Goal: Information Seeking & Learning: Learn about a topic

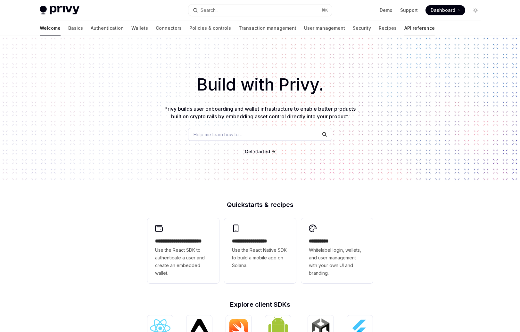
click at [404, 30] on link "API reference" at bounding box center [419, 27] width 30 height 15
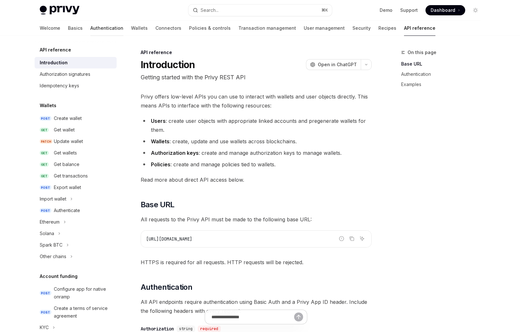
click at [90, 27] on link "Authentication" at bounding box center [106, 27] width 33 height 15
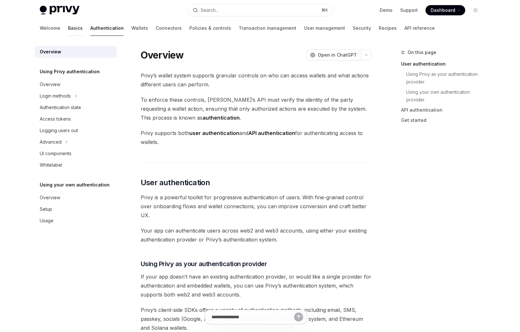
click at [68, 29] on link "Basics" at bounding box center [75, 27] width 15 height 15
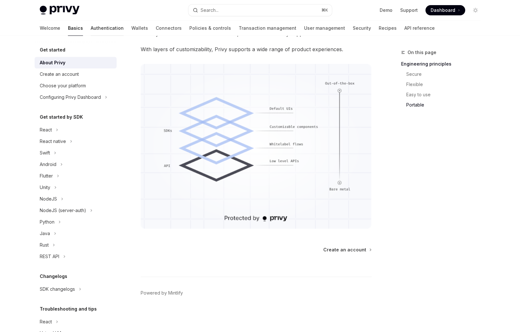
click at [91, 27] on link "Authentication" at bounding box center [107, 27] width 33 height 15
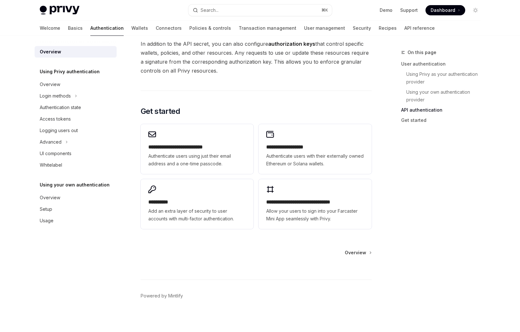
scroll to position [480, 0]
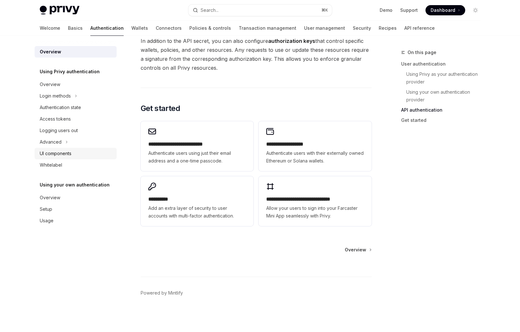
click at [85, 149] on link "UI components" at bounding box center [76, 154] width 82 height 12
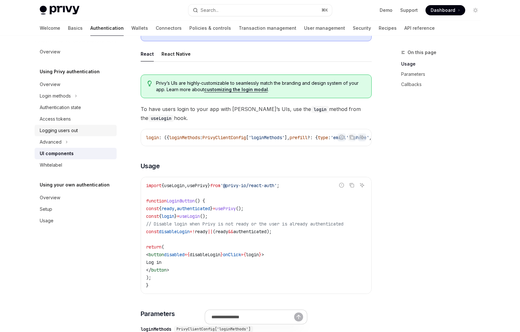
scroll to position [312, 0]
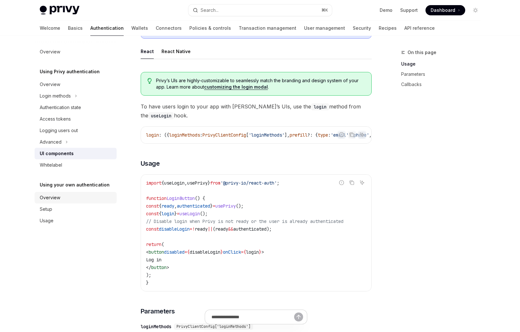
click at [86, 197] on div "Overview" at bounding box center [76, 198] width 73 height 8
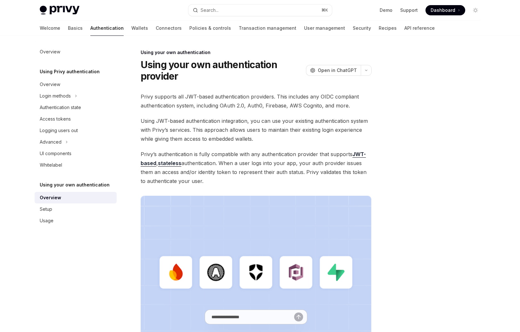
scroll to position [132, 0]
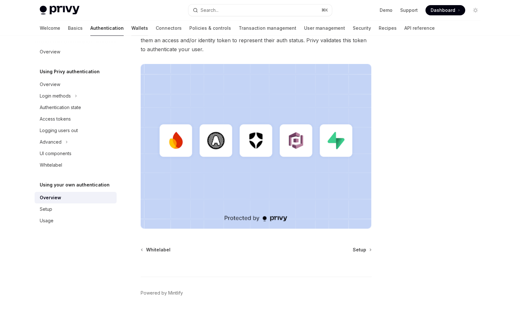
click at [131, 33] on link "Wallets" at bounding box center [139, 27] width 17 height 15
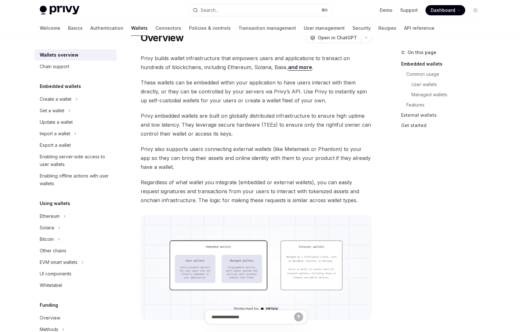
scroll to position [27, 0]
click at [288, 65] on link "and more" at bounding box center [300, 67] width 24 height 7
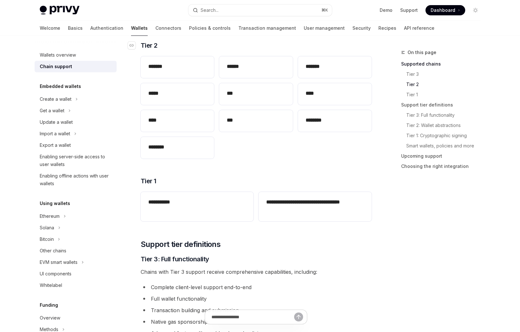
scroll to position [153, 0]
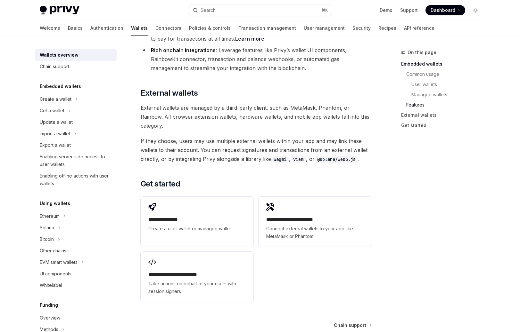
scroll to position [912, 0]
click at [60, 104] on button "Create a wallet" at bounding box center [76, 100] width 82 height 12
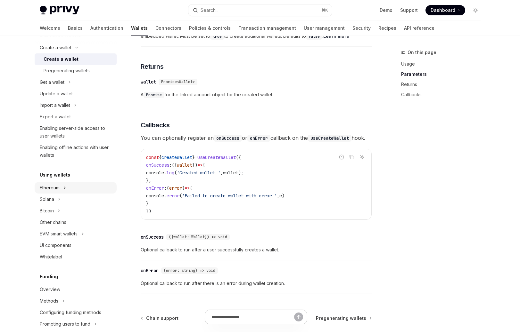
scroll to position [70, 0]
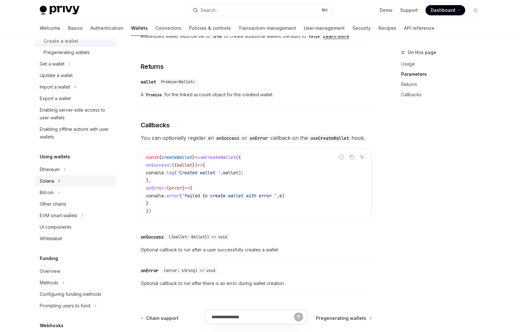
click at [61, 177] on button "Solana" at bounding box center [76, 182] width 82 height 12
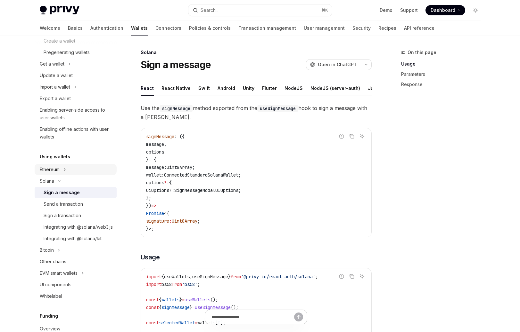
click at [61, 174] on button "Ethereum" at bounding box center [76, 170] width 82 height 12
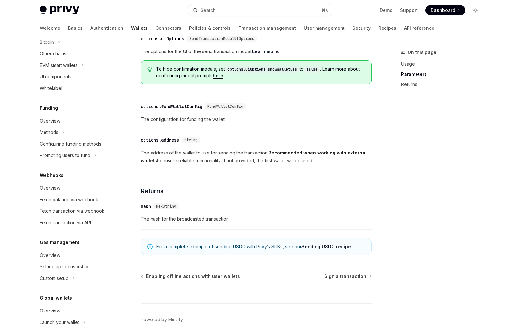
scroll to position [384, 0]
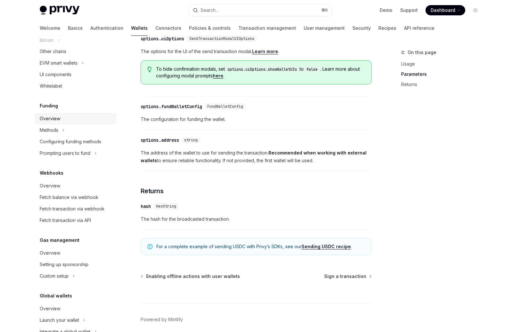
click at [76, 123] on div "Overview" at bounding box center [76, 119] width 73 height 8
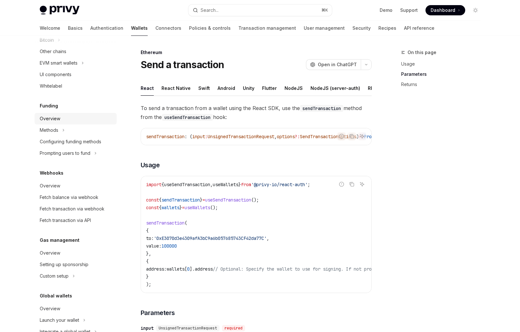
type textarea "*"
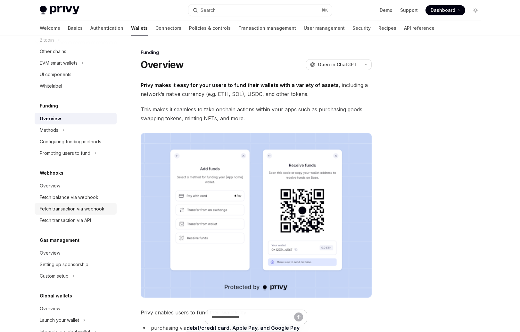
scroll to position [418, 0]
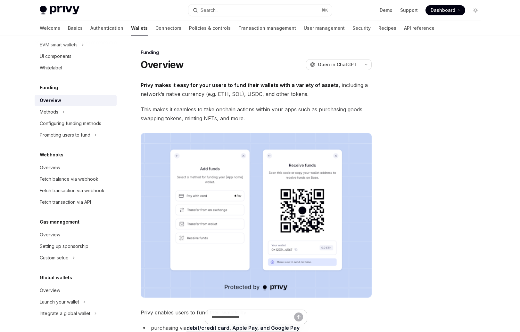
click at [82, 227] on div "Gas management Overview Setting up sponsorship Custom setup" at bounding box center [76, 240] width 82 height 45
click at [82, 236] on div "Overview" at bounding box center [76, 235] width 73 height 8
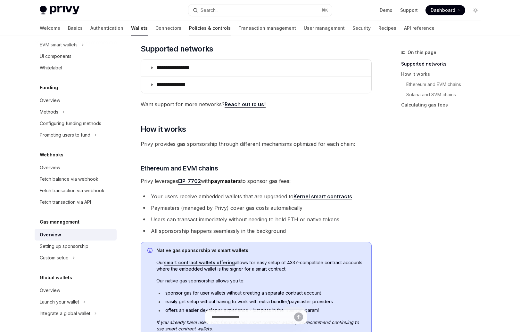
scroll to position [101, 0]
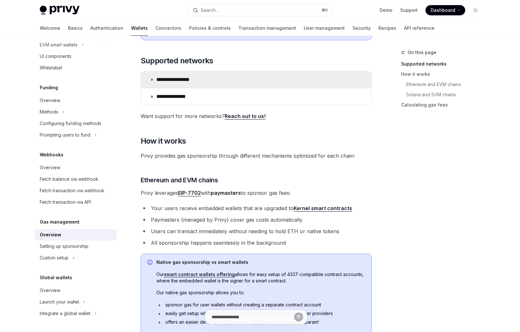
click at [153, 85] on summary "**********" at bounding box center [256, 79] width 230 height 17
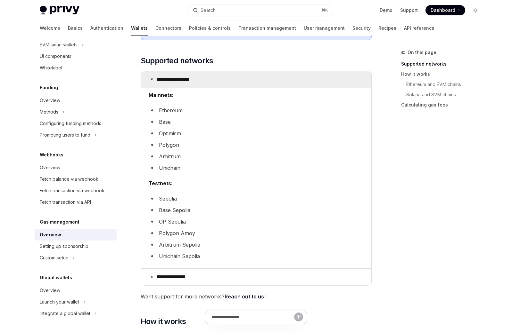
click at [153, 85] on summary "**********" at bounding box center [256, 79] width 230 height 17
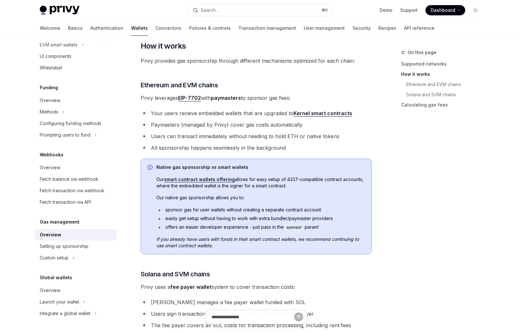
scroll to position [196, 0]
click at [233, 99] on strong "paymasters" at bounding box center [226, 97] width 30 height 6
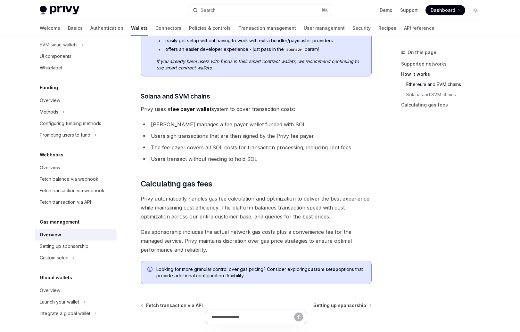
scroll to position [377, 0]
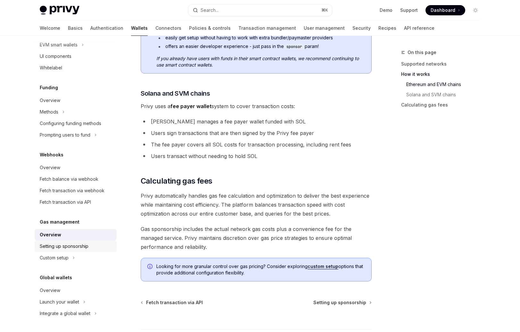
click at [92, 249] on div "Setting up sponsorship" at bounding box center [76, 247] width 73 height 8
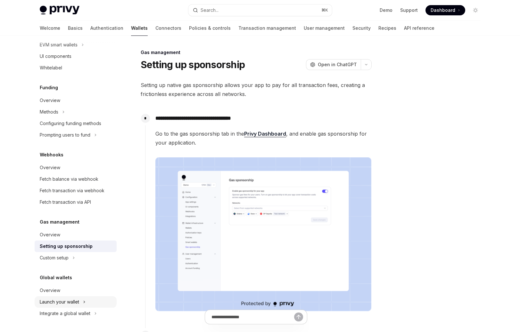
click at [89, 297] on button "Launch your wallet" at bounding box center [76, 303] width 82 height 12
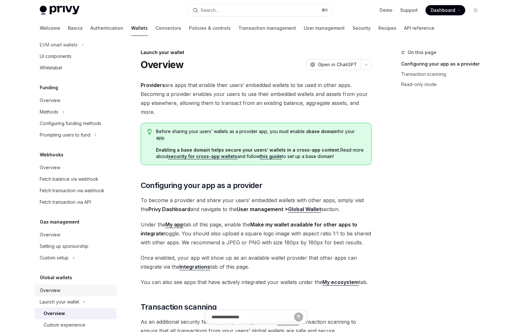
click at [89, 290] on div "Overview" at bounding box center [76, 291] width 73 height 8
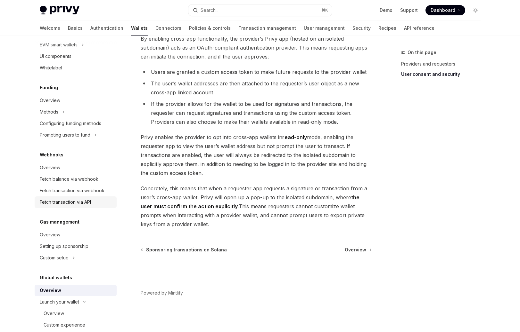
scroll to position [241, 0]
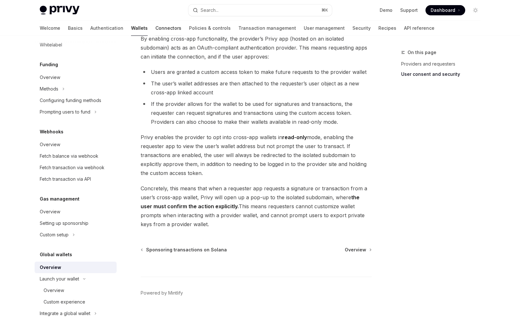
click at [155, 30] on link "Connectors" at bounding box center [168, 27] width 26 height 15
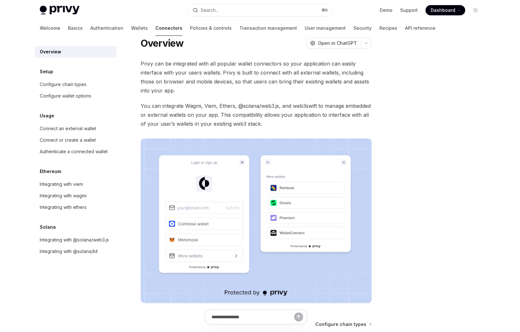
scroll to position [13, 0]
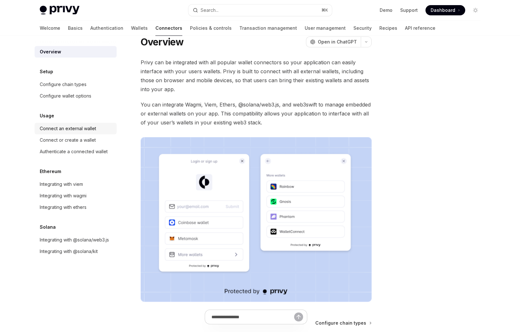
click at [102, 126] on div "Connect an external wallet" at bounding box center [76, 129] width 73 height 8
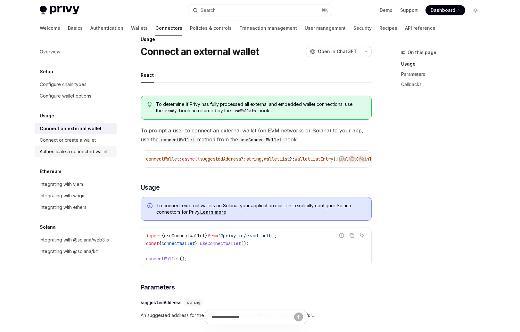
click at [101, 148] on div "Authenticate a connected wallet" at bounding box center [74, 152] width 68 height 8
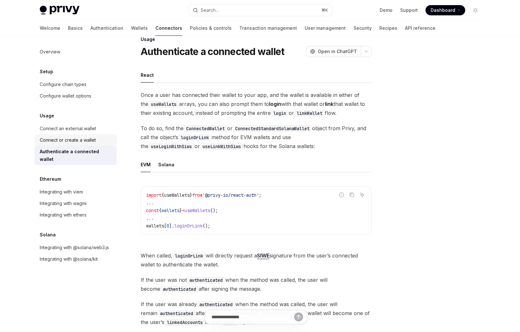
click at [100, 140] on div "Connect or create a wallet" at bounding box center [76, 140] width 73 height 8
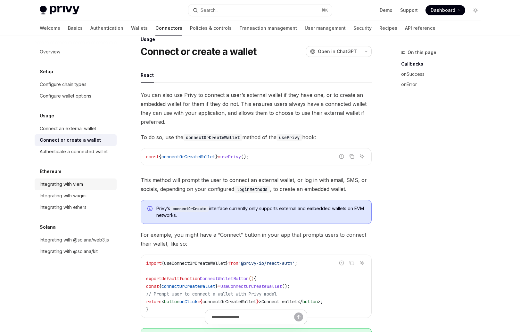
click at [105, 184] on div "Integrating with viem" at bounding box center [76, 185] width 73 height 8
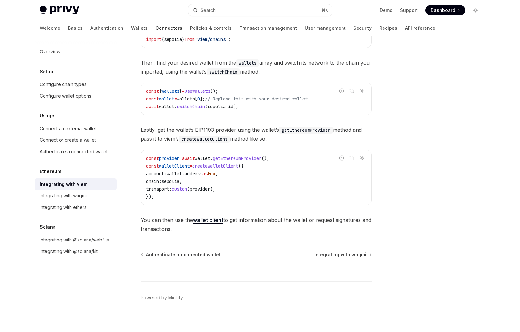
scroll to position [128, 0]
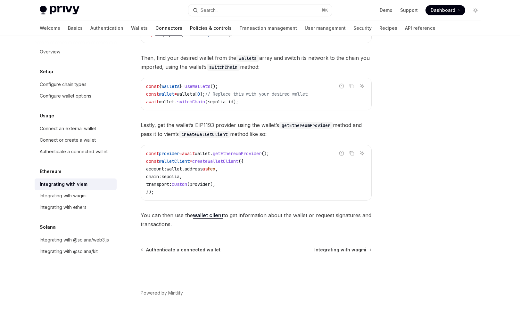
click at [190, 24] on link "Policies & controls" at bounding box center [211, 27] width 42 height 15
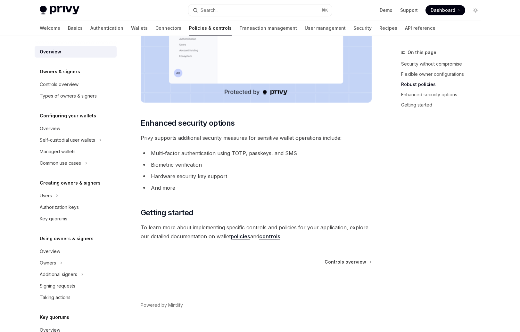
scroll to position [489, 0]
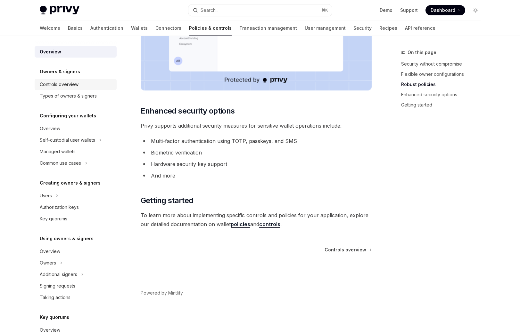
click at [92, 82] on div "Controls overview" at bounding box center [76, 85] width 73 height 8
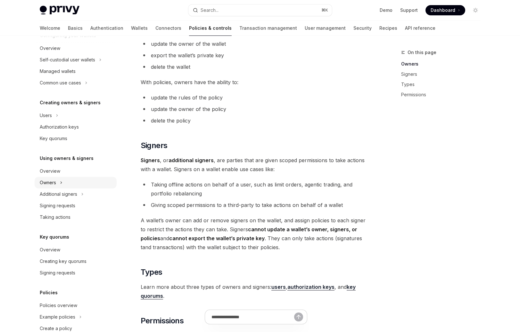
scroll to position [119, 0]
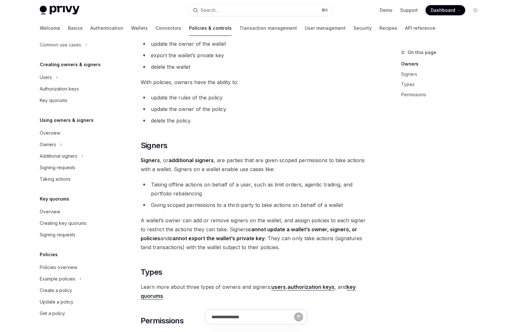
click at [393, 25] on div "Welcome Basics Authentication Wallets Connectors Policies & controls Transactio…" at bounding box center [259, 27] width 471 height 15
click at [405, 27] on link "API reference" at bounding box center [420, 27] width 30 height 15
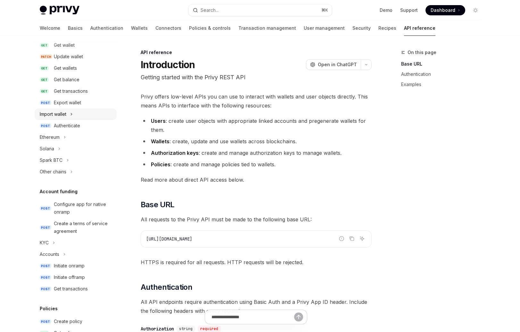
scroll to position [84, 0]
click at [69, 105] on div "Export wallet" at bounding box center [67, 104] width 27 height 8
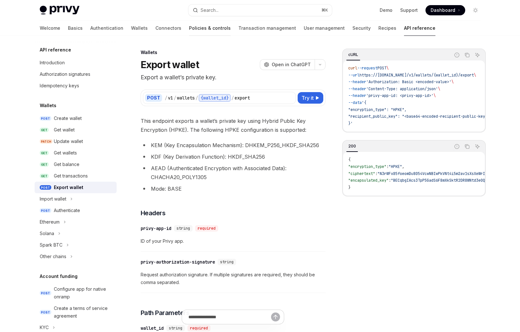
click at [189, 22] on link "Policies & controls" at bounding box center [210, 27] width 42 height 15
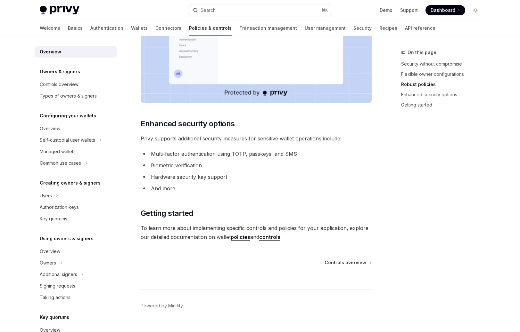
scroll to position [489, 0]
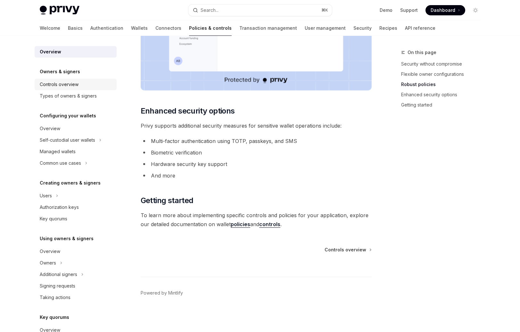
click at [90, 85] on div "Controls overview" at bounding box center [76, 85] width 73 height 8
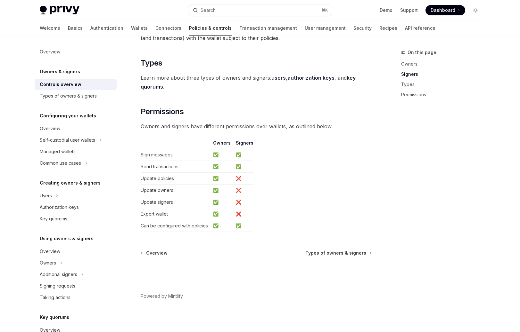
scroll to position [486, 0]
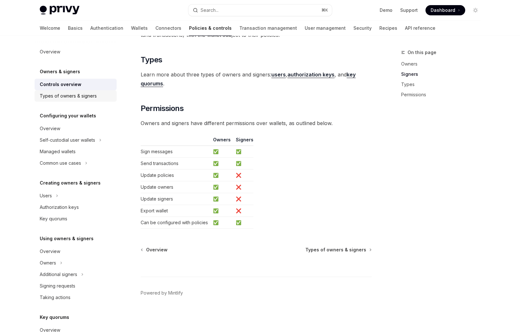
click at [66, 92] on link "Types of owners & signers" at bounding box center [76, 96] width 82 height 12
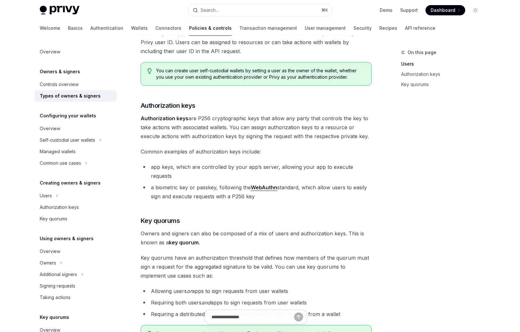
scroll to position [91, 0]
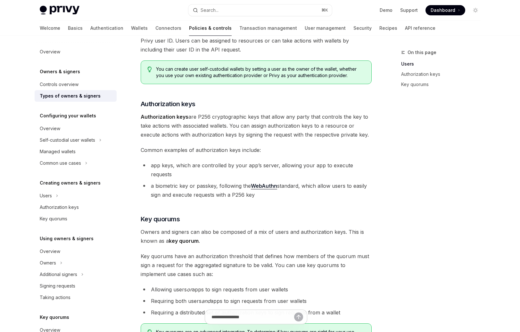
click at [280, 253] on span "Key quorums have an authorization threshold that defines how members of the quo…" at bounding box center [256, 265] width 231 height 27
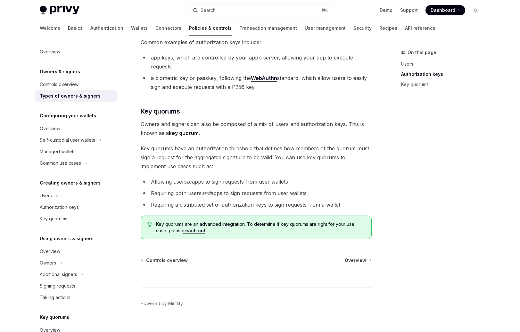
scroll to position [200, 0]
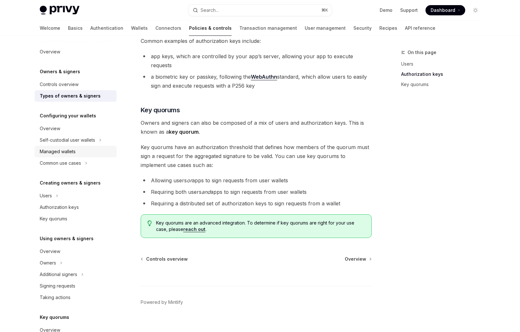
click at [88, 148] on div "Managed wallets" at bounding box center [76, 152] width 73 height 8
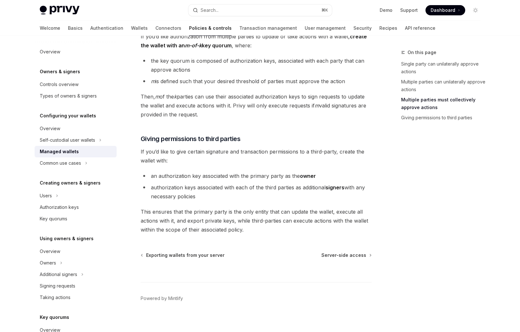
scroll to position [268, 0]
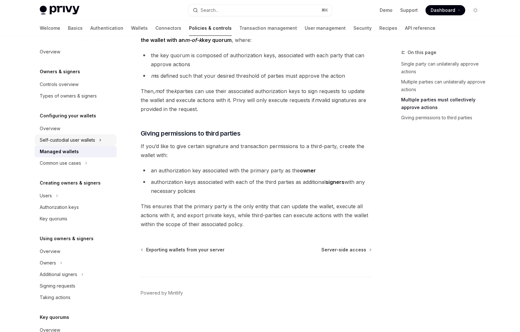
click at [87, 145] on button "Self-custodial user wallets" at bounding box center [76, 141] width 82 height 12
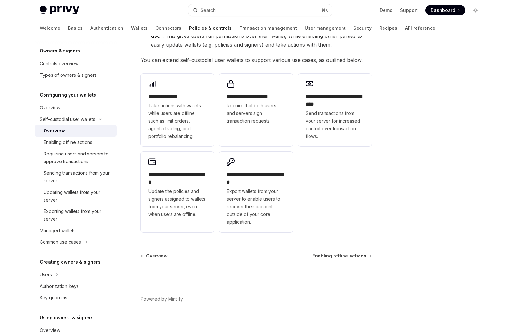
scroll to position [118, 0]
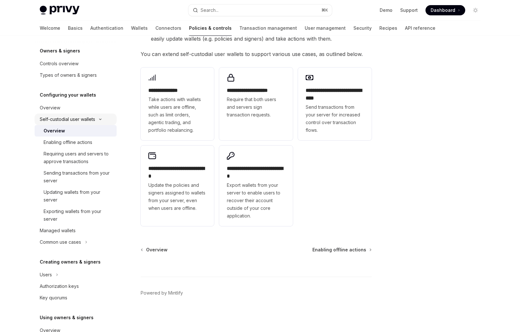
click at [79, 123] on div "Self-custodial user wallets" at bounding box center [67, 120] width 55 height 8
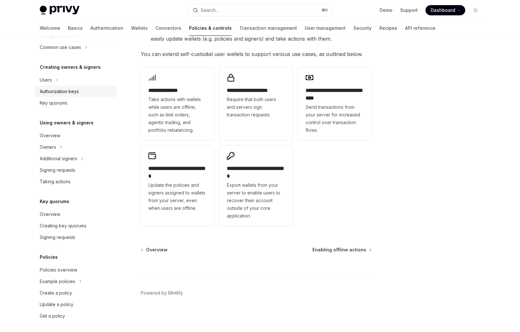
scroll to position [119, 0]
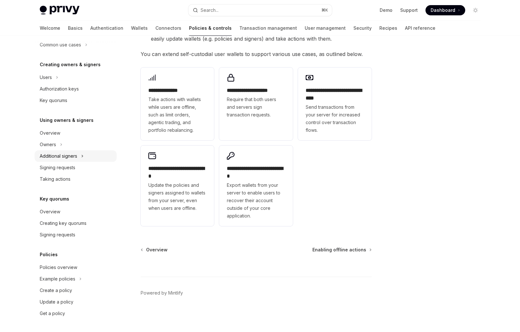
click at [76, 154] on div "Additional signers" at bounding box center [58, 156] width 37 height 8
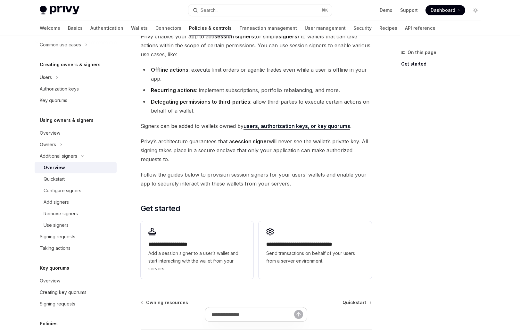
scroll to position [49, 0]
click at [258, 138] on span "Privy’s architecture guarantees that a session signer will never see the wallet…" at bounding box center [256, 150] width 231 height 27
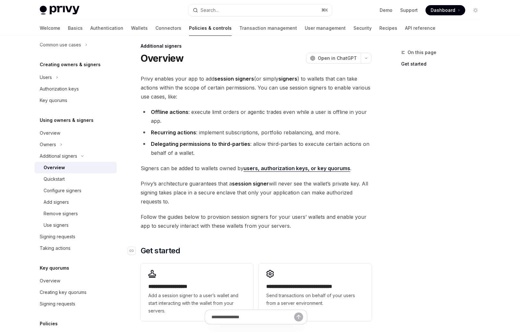
scroll to position [0, 0]
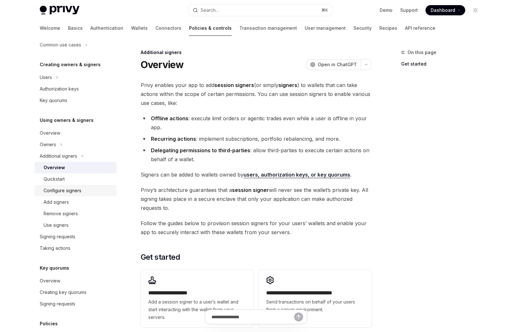
click at [57, 195] on link "Configure signers" at bounding box center [76, 191] width 82 height 12
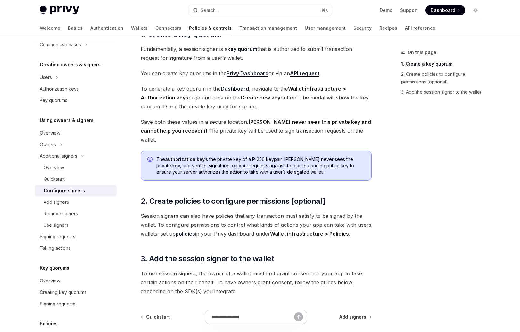
scroll to position [89, 0]
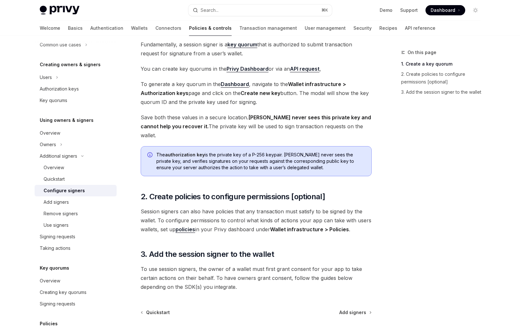
click at [185, 226] on link "policies" at bounding box center [186, 229] width 20 height 7
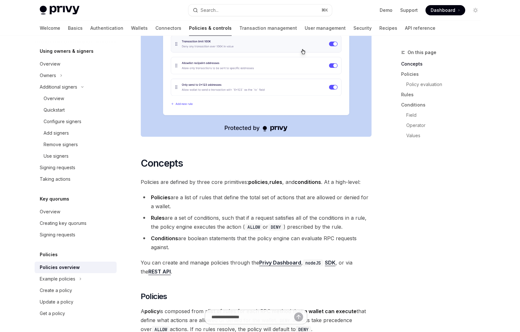
scroll to position [339, 0]
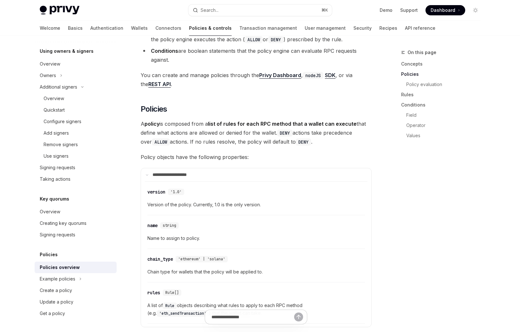
type textarea "*"
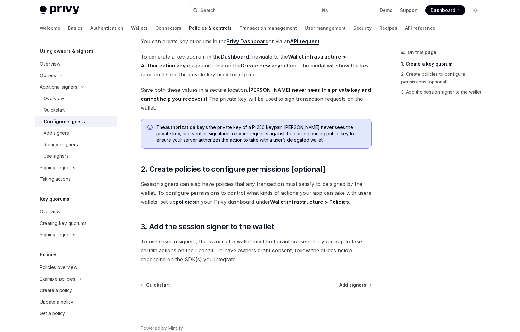
scroll to position [89, 0]
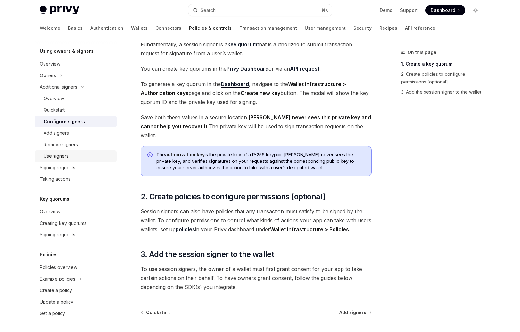
click at [81, 153] on div "Use signers" at bounding box center [78, 156] width 69 height 8
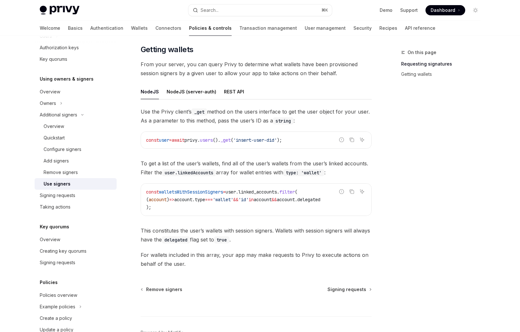
scroll to position [245, 0]
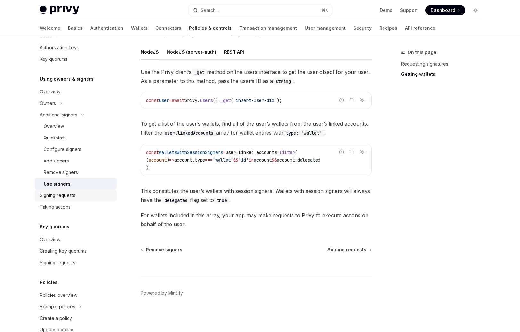
click at [95, 193] on div "Signing requests" at bounding box center [76, 196] width 73 height 8
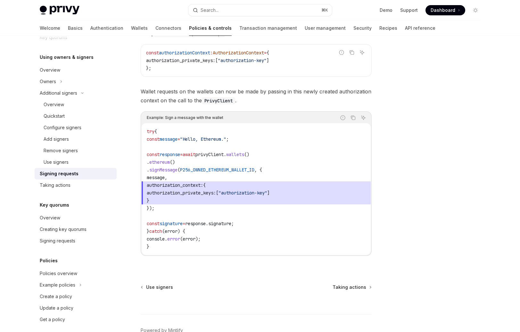
scroll to position [188, 0]
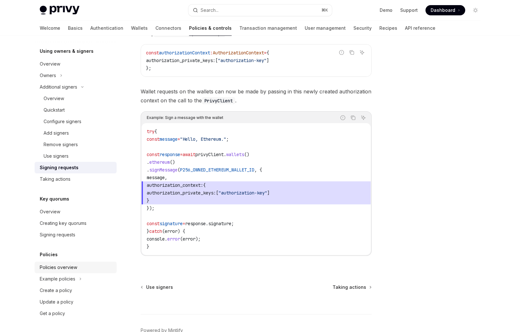
click at [86, 267] on div "Policies overview" at bounding box center [76, 268] width 73 height 8
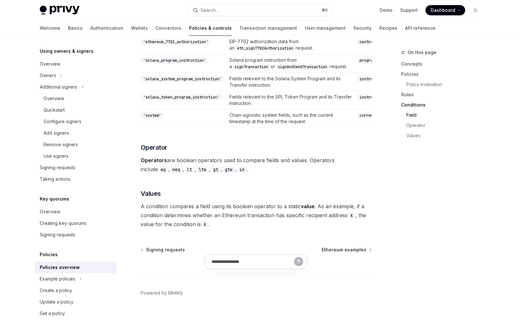
scroll to position [1948, 0]
click at [77, 300] on div "Update a policy" at bounding box center [76, 302] width 73 height 8
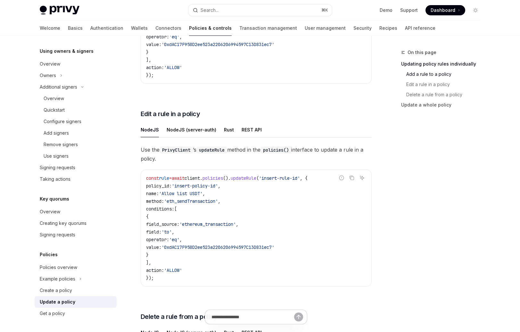
scroll to position [297, 0]
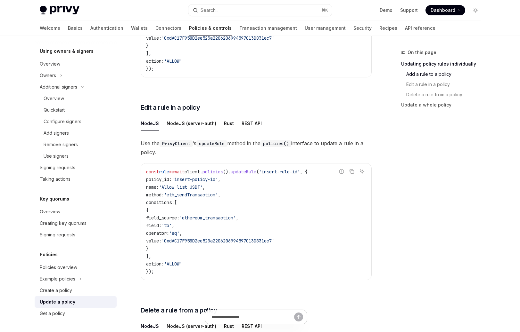
click at [419, 76] on link "Add a rule to a policy" at bounding box center [443, 74] width 85 height 10
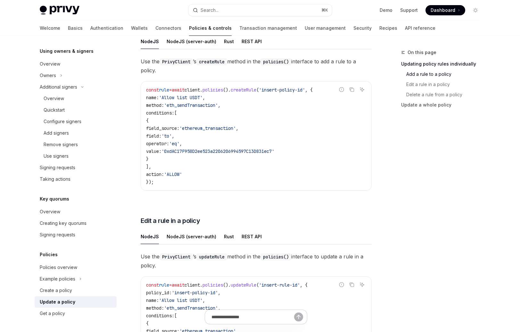
scroll to position [147, 0]
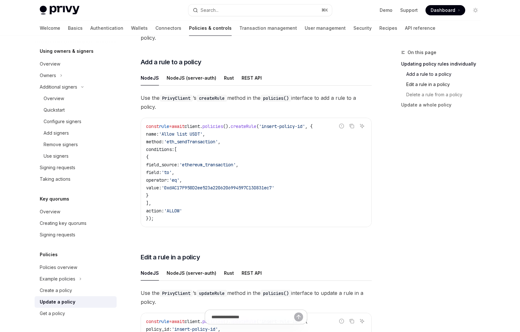
click at [416, 86] on link "Edit a rule in a policy" at bounding box center [443, 84] width 85 height 10
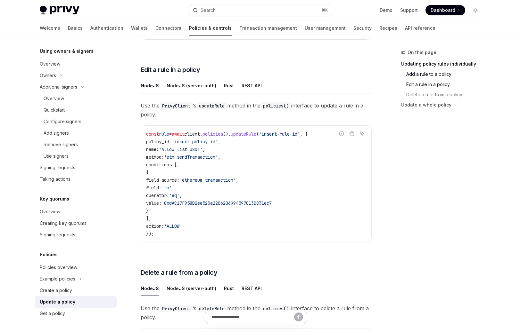
scroll to position [343, 0]
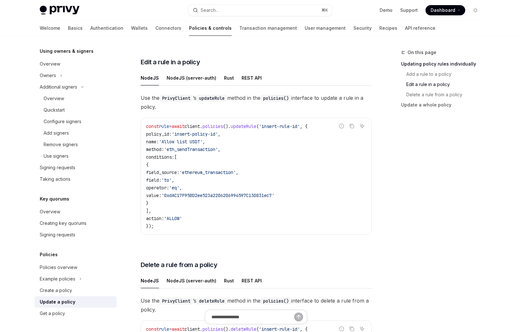
click at [422, 110] on div "On this page Updating policy rules individually Add a rule to a policy Edit a r…" at bounding box center [443, 75] width 85 height 79
click at [405, 31] on link "API reference" at bounding box center [420, 27] width 30 height 15
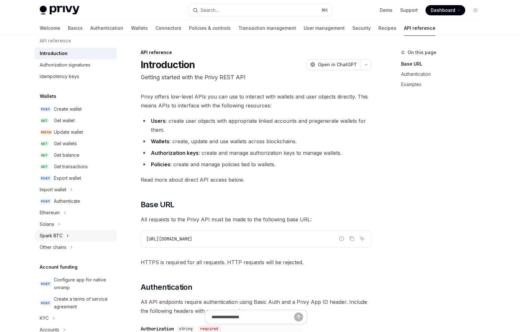
scroll to position [11, 0]
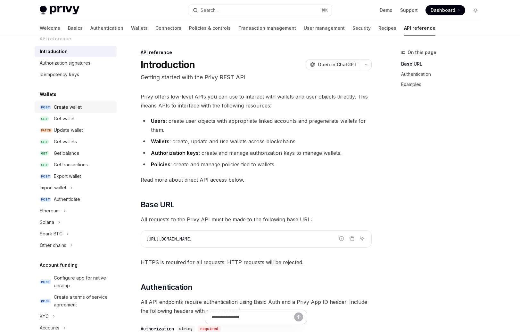
click at [86, 105] on div "Create wallet" at bounding box center [83, 107] width 59 height 8
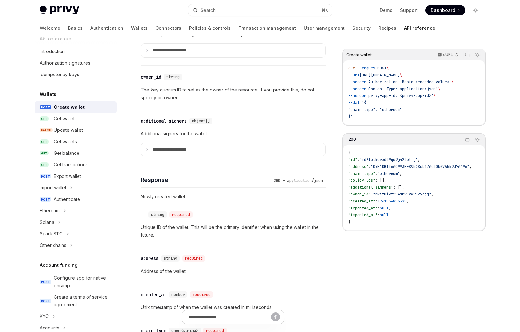
scroll to position [454, 0]
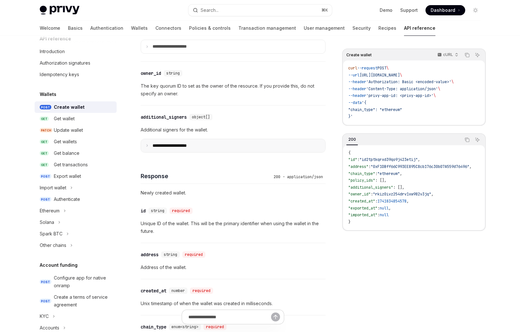
click at [177, 144] on p "**********" at bounding box center [174, 146] width 45 height 6
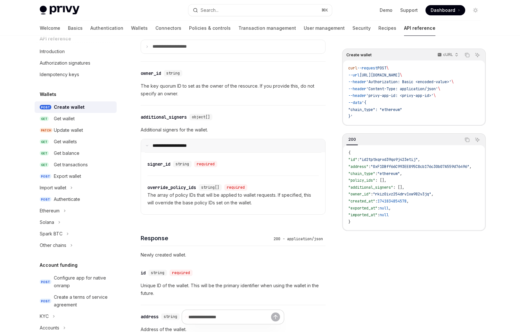
click at [177, 144] on p "**********" at bounding box center [173, 146] width 43 height 6
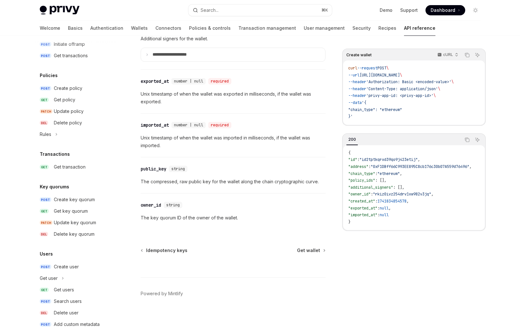
scroll to position [300, 0]
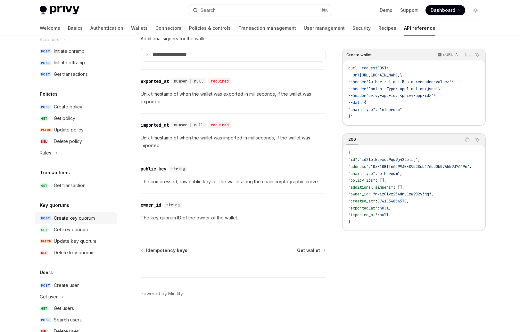
click at [85, 223] on link "POST Create key quorum" at bounding box center [76, 219] width 82 height 12
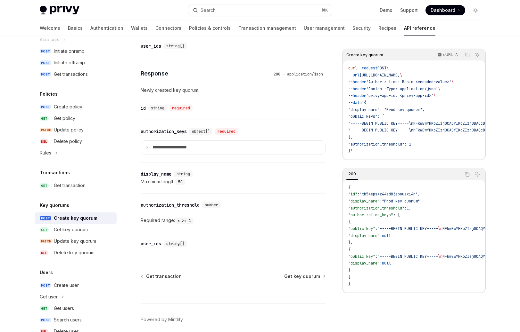
scroll to position [352, 0]
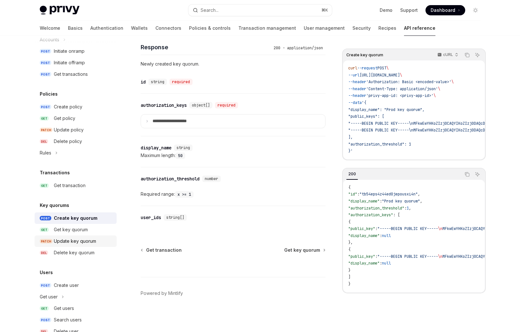
click at [96, 238] on div "Update key quorum" at bounding box center [83, 242] width 59 height 8
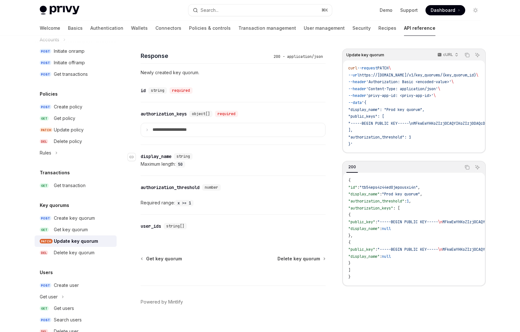
scroll to position [434, 0]
click at [47, 101] on link "POST Create policy" at bounding box center [76, 107] width 82 height 12
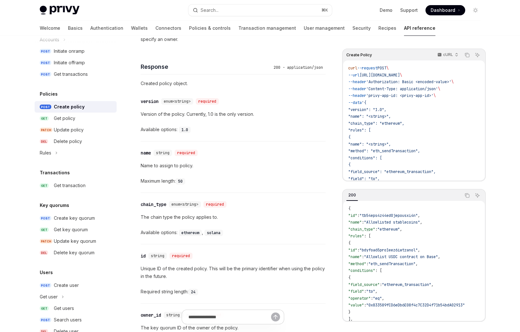
scroll to position [599, 0]
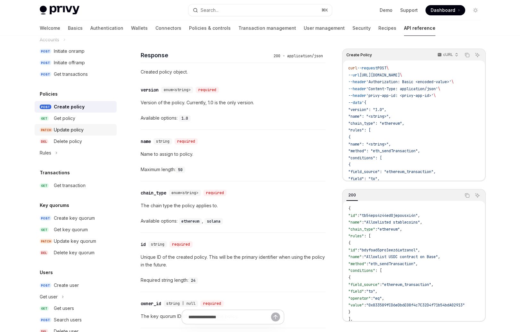
click at [95, 132] on div "Update policy" at bounding box center [83, 130] width 59 height 8
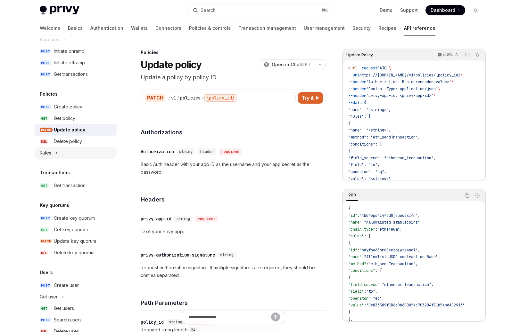
click at [102, 154] on button "Rules" at bounding box center [76, 153] width 82 height 12
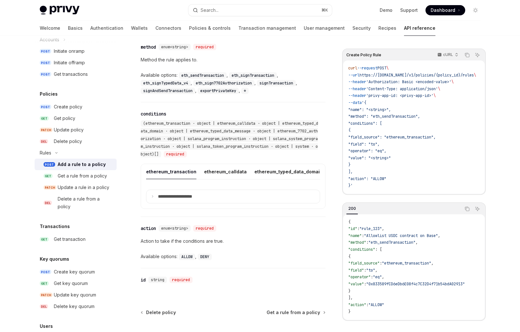
scroll to position [776, 0]
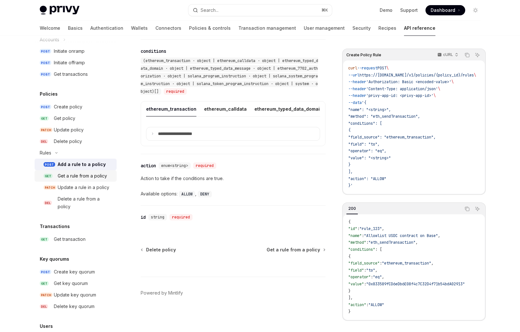
click at [81, 179] on div "Get a rule from a policy" at bounding box center [82, 176] width 49 height 8
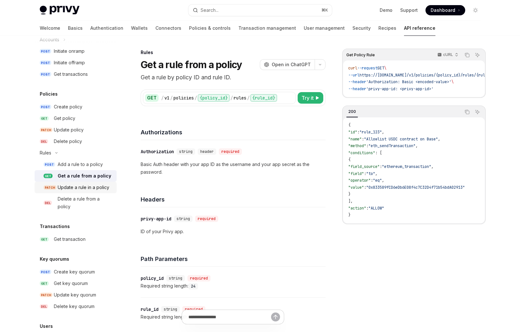
click at [81, 183] on link "PATCH Update a rule in a policy" at bounding box center [76, 188] width 82 height 12
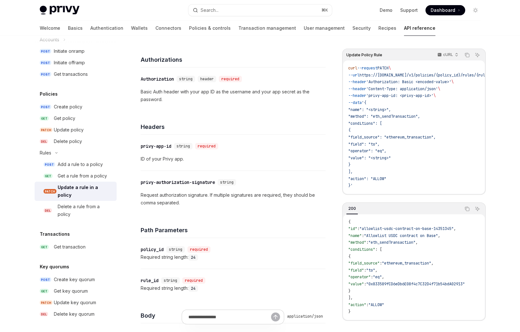
scroll to position [74, 0]
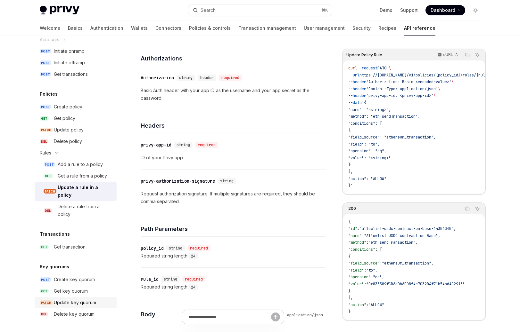
click at [74, 300] on link "PATCH Update key quorum" at bounding box center [76, 303] width 82 height 12
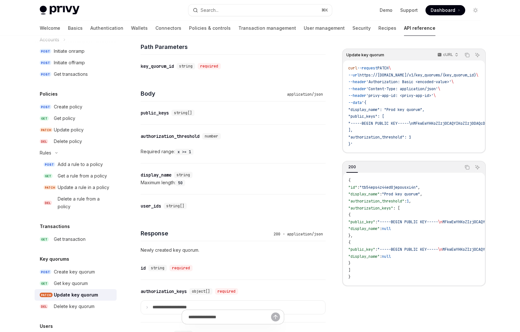
scroll to position [263, 0]
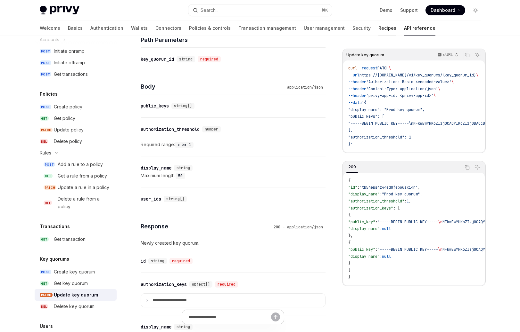
click at [378, 29] on link "Recipes" at bounding box center [387, 27] width 18 height 15
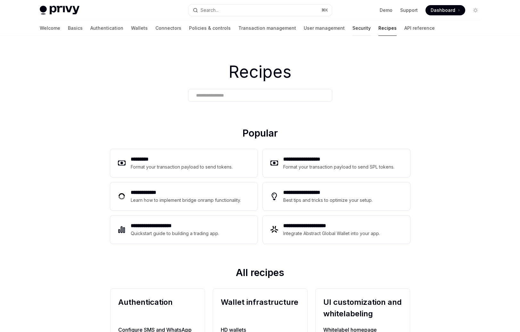
click at [352, 30] on link "Security" at bounding box center [361, 27] width 18 height 15
type textarea "*"
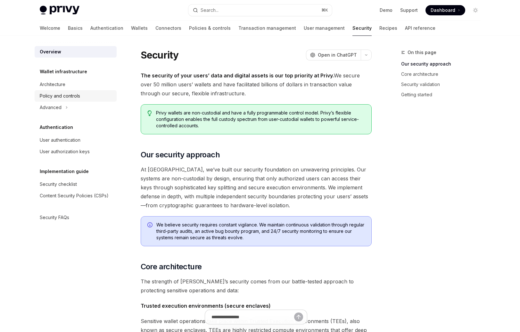
click at [52, 90] on link "Policy and controls" at bounding box center [76, 96] width 82 height 12
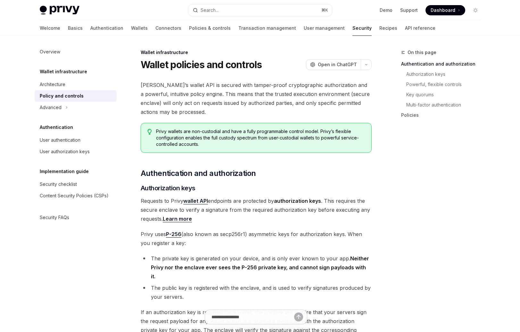
click at [55, 88] on link "Architecture" at bounding box center [76, 85] width 82 height 12
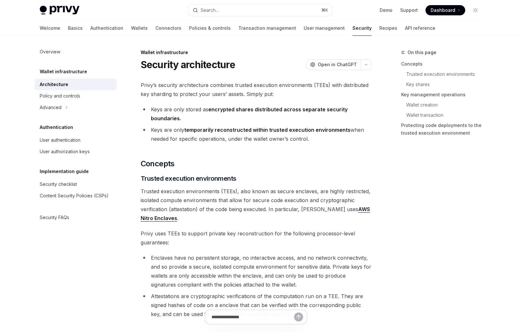
type textarea "*"
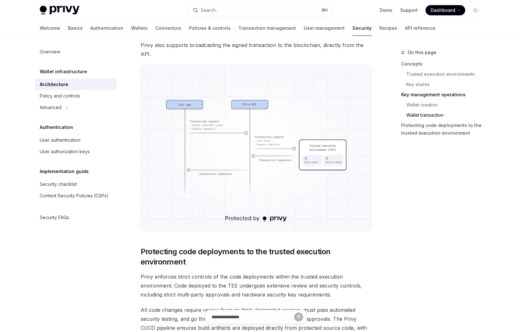
scroll to position [1171, 0]
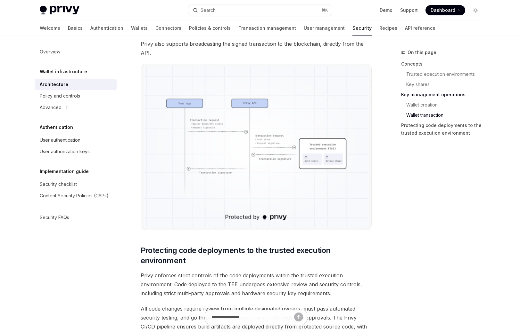
click at [323, 169] on img at bounding box center [256, 146] width 226 height 161
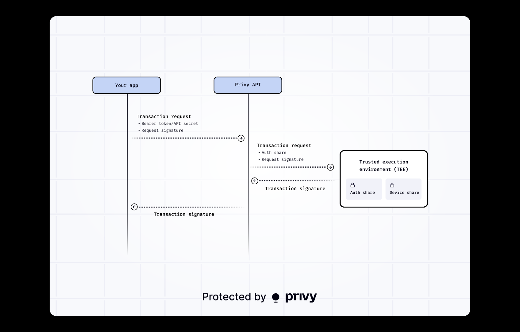
click at [323, 169] on img at bounding box center [260, 166] width 421 height 300
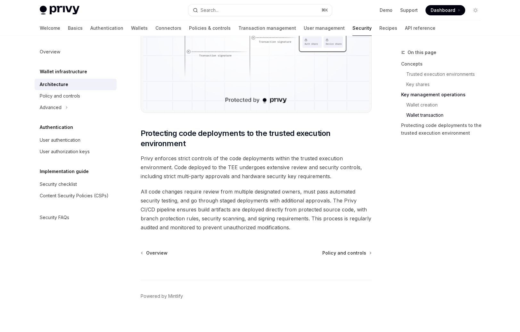
scroll to position [1291, 0]
